Goal: Navigation & Orientation: Understand site structure

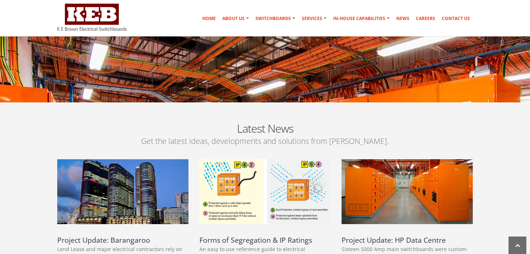
scroll to position [1140, 0]
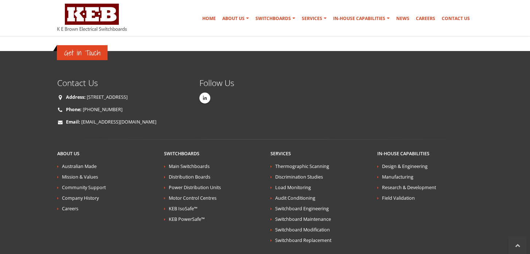
scroll to position [1381, 0]
